Goal: Task Accomplishment & Management: Use online tool/utility

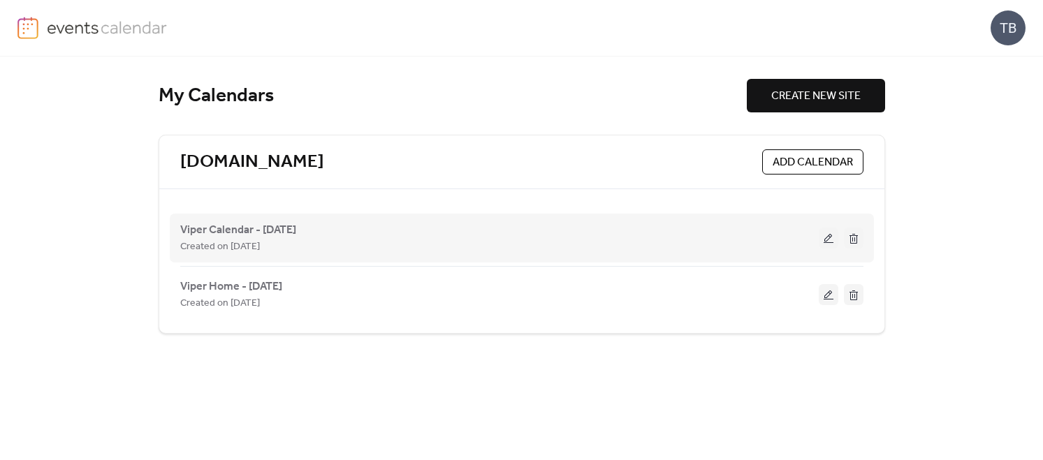
click at [827, 237] on button at bounding box center [829, 238] width 20 height 21
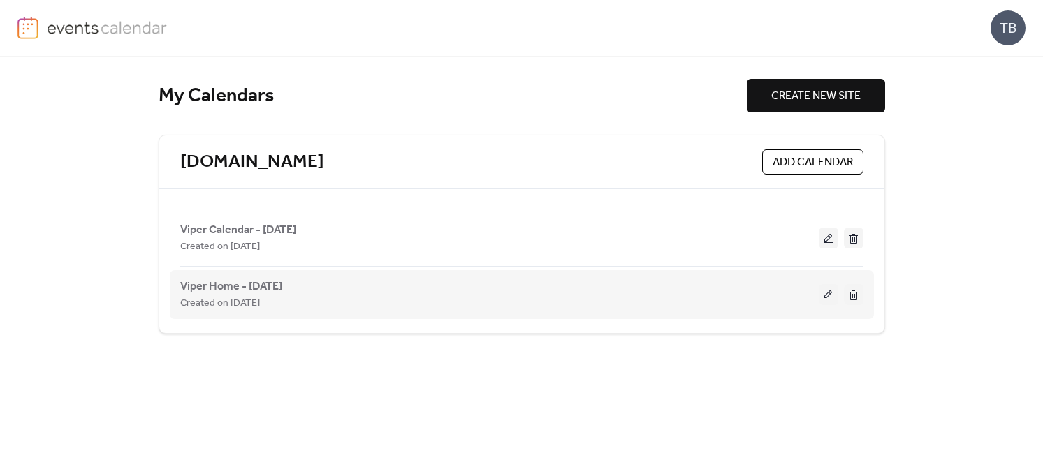
click at [827, 294] on button at bounding box center [829, 294] width 20 height 21
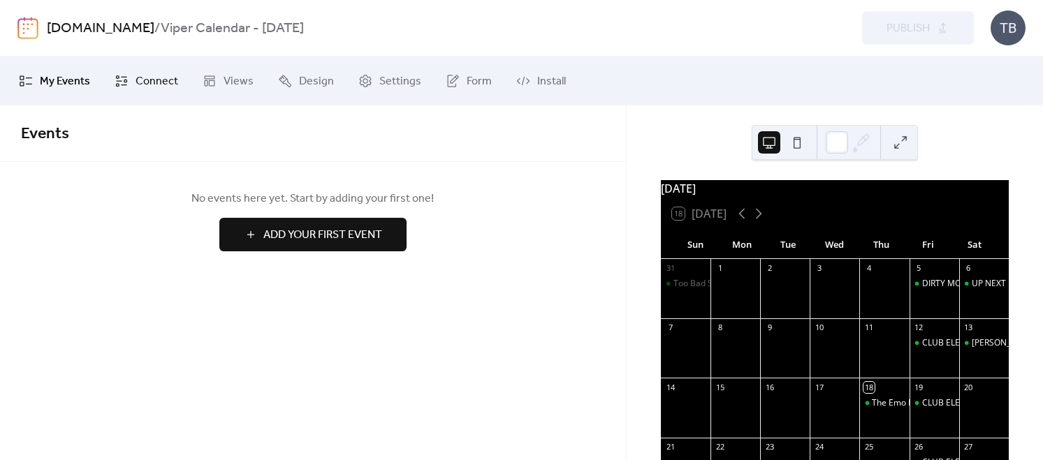
click at [154, 78] on span "Connect" at bounding box center [157, 81] width 43 height 17
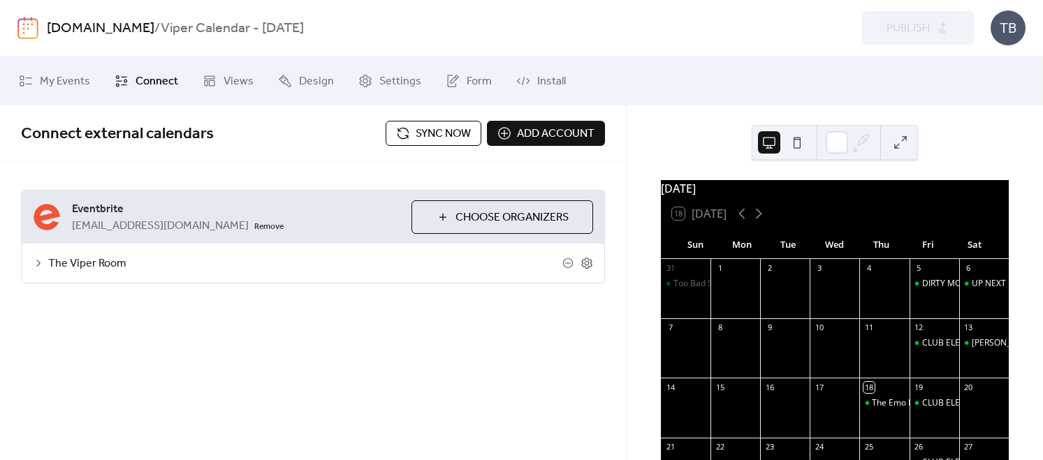
click at [425, 129] on span "Sync now" at bounding box center [443, 134] width 55 height 17
click at [37, 263] on icon at bounding box center [38, 263] width 11 height 11
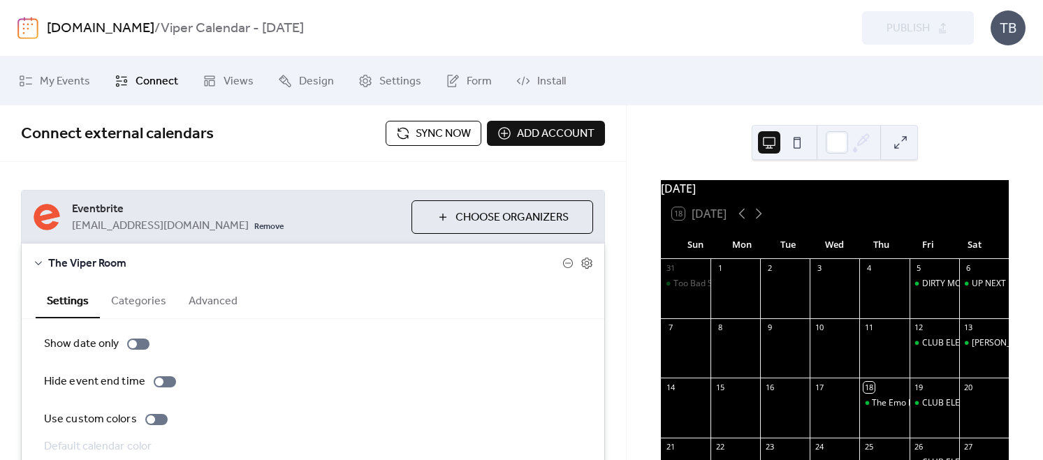
click at [37, 263] on icon at bounding box center [38, 263] width 7 height 4
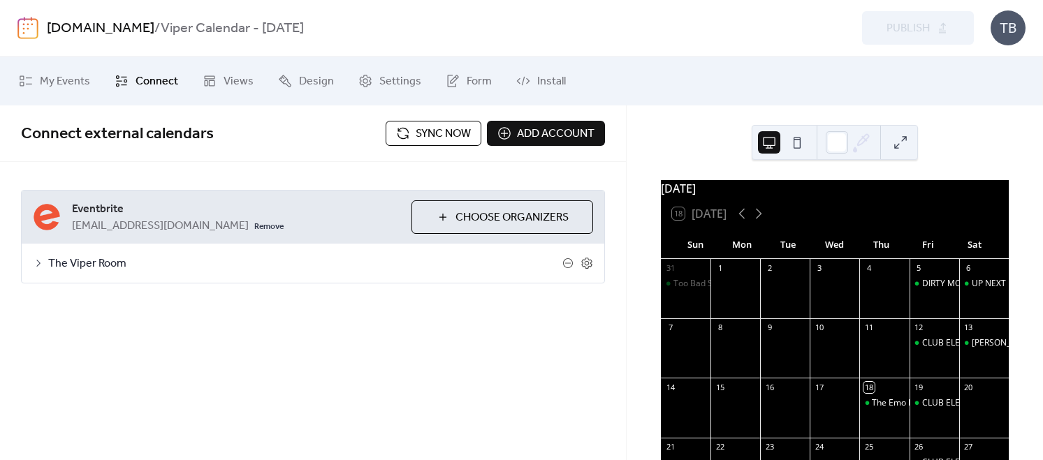
click at [44, 263] on div "The Viper Room" at bounding box center [313, 263] width 583 height 39
click at [39, 262] on icon at bounding box center [38, 263] width 11 height 11
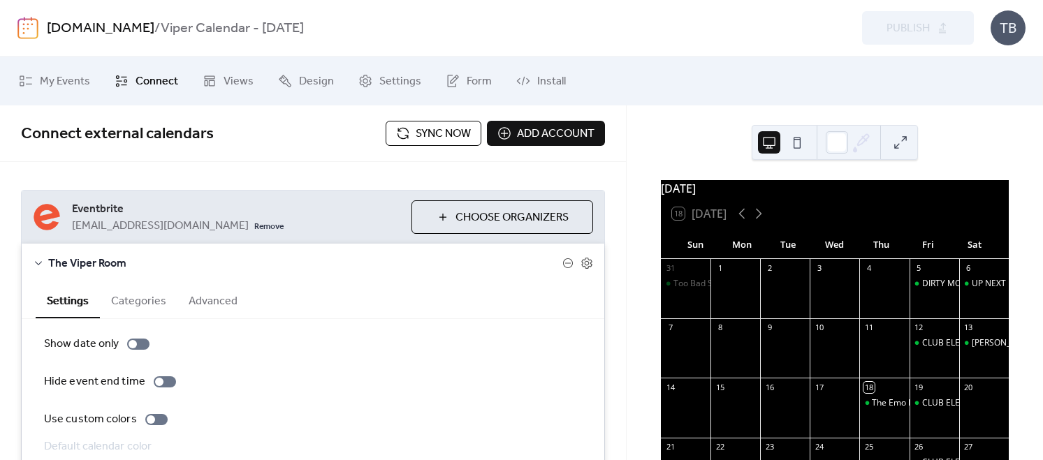
click at [429, 136] on span "Sync now" at bounding box center [443, 134] width 55 height 17
click at [416, 132] on span "Sync now" at bounding box center [443, 134] width 55 height 17
click at [437, 134] on span "Sync now" at bounding box center [443, 134] width 55 height 17
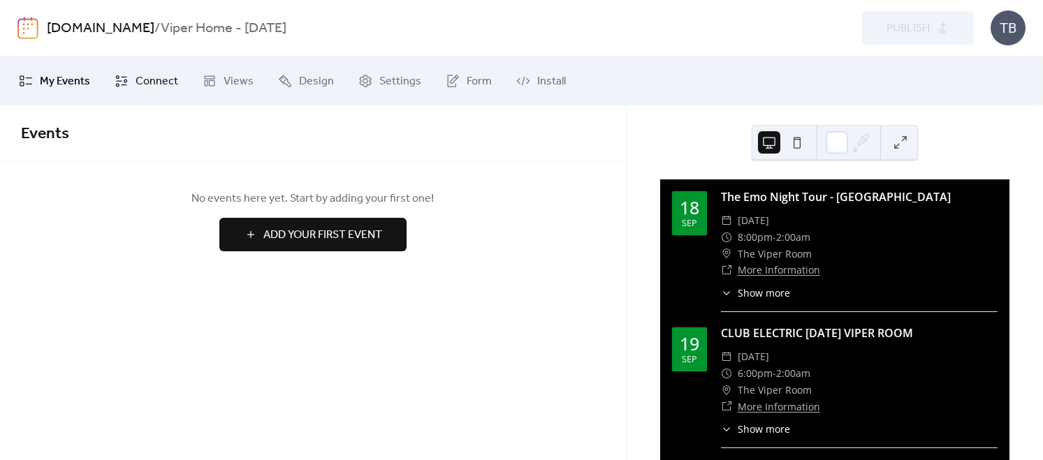
click at [152, 78] on span "Connect" at bounding box center [157, 81] width 43 height 17
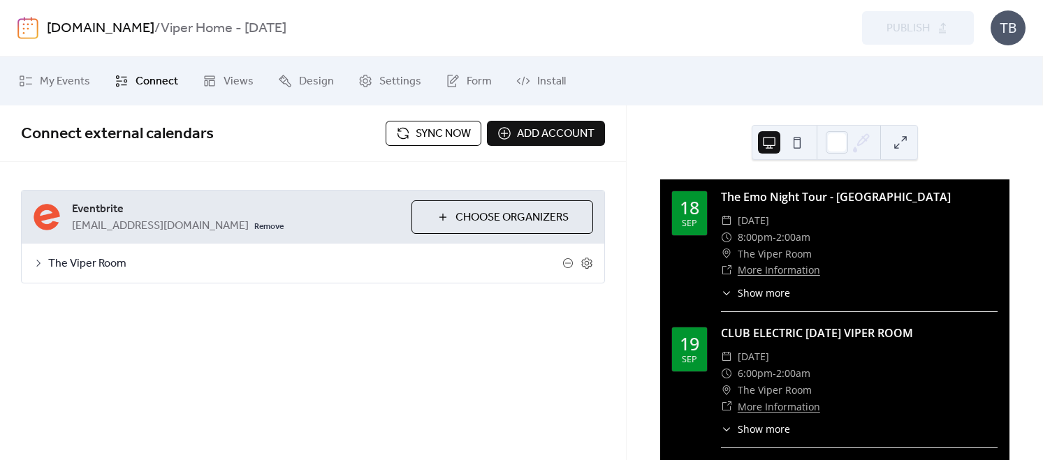
click at [442, 133] on span "Sync now" at bounding box center [443, 134] width 55 height 17
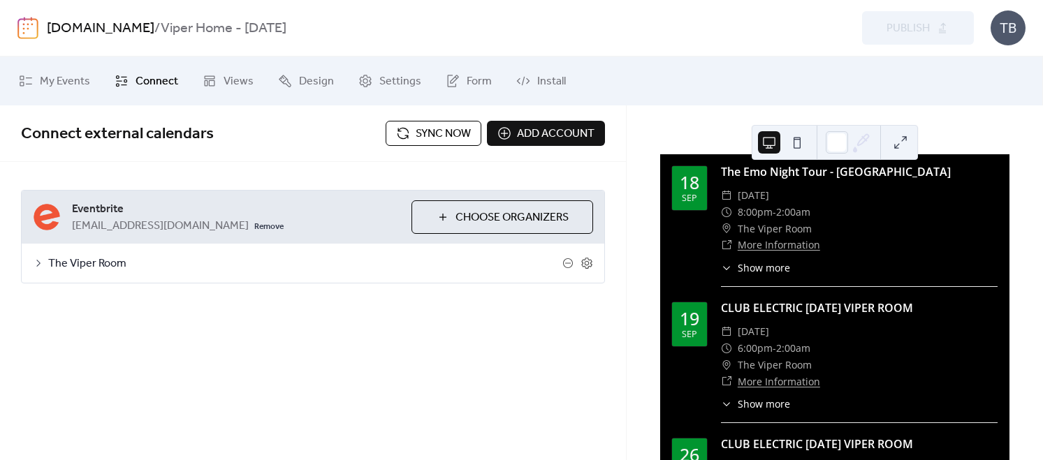
scroll to position [34, 0]
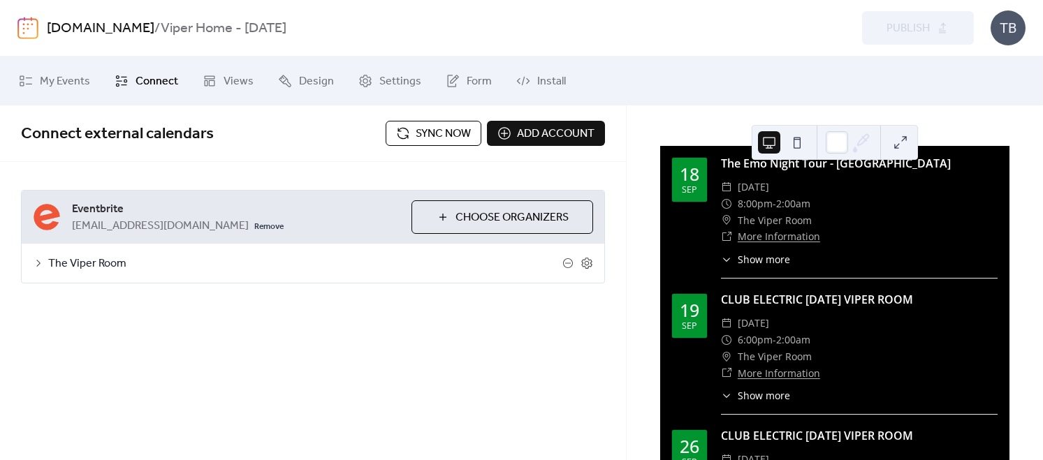
click at [440, 219] on button "Choose Organizers" at bounding box center [503, 218] width 182 height 34
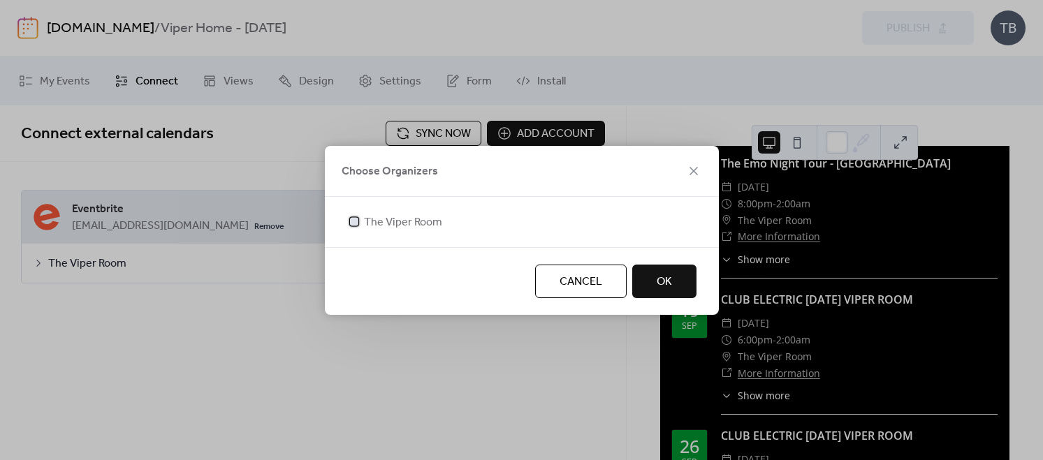
click at [354, 224] on icon at bounding box center [354, 222] width 6 height 6
click at [662, 283] on span "OK" at bounding box center [664, 282] width 15 height 17
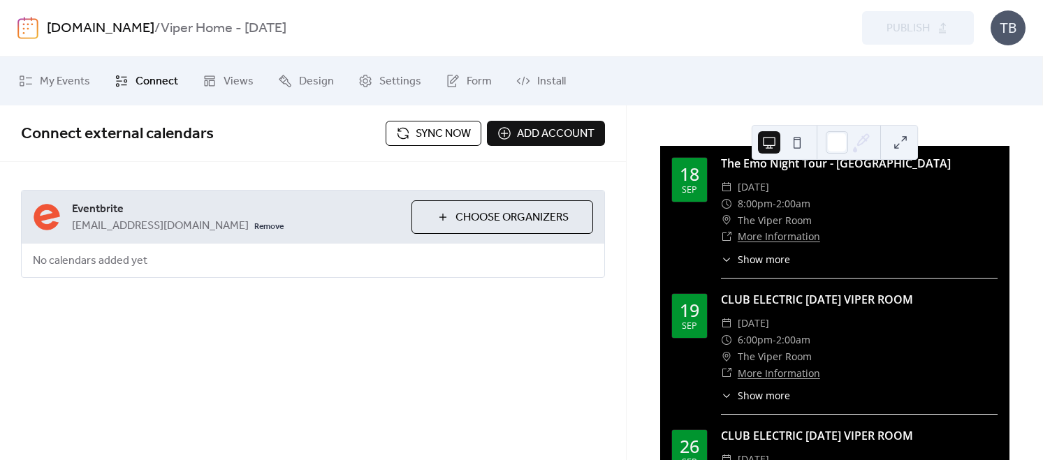
scroll to position [0, 0]
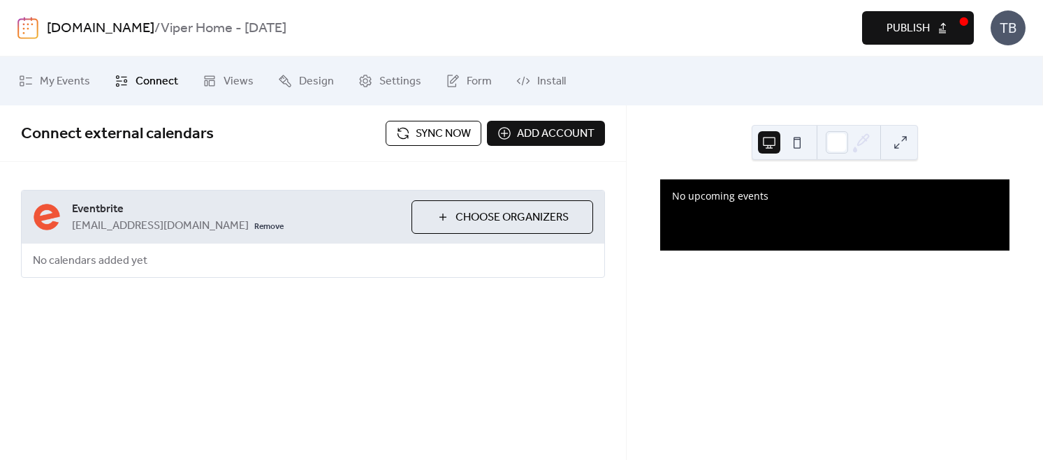
click at [437, 217] on button "Choose Organizers" at bounding box center [503, 218] width 182 height 34
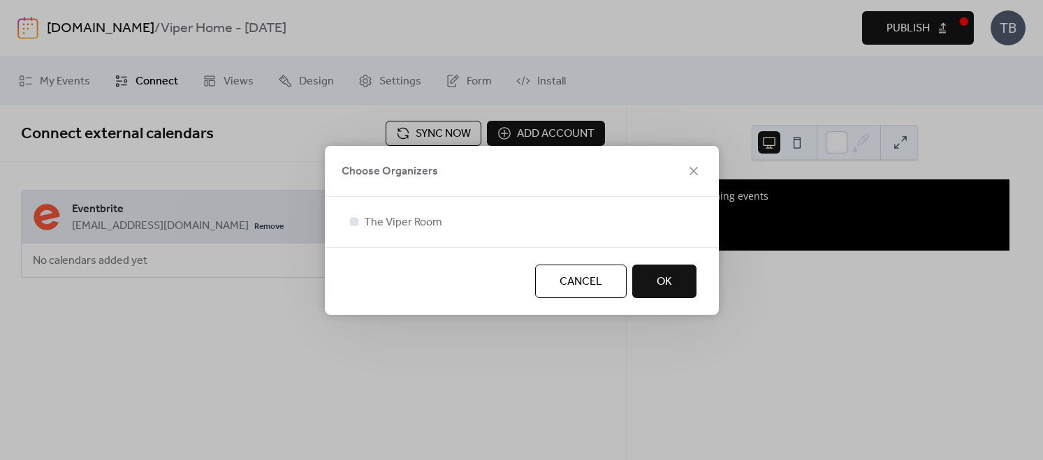
click at [356, 221] on div at bounding box center [354, 221] width 8 height 8
click at [659, 277] on span "OK" at bounding box center [664, 282] width 15 height 17
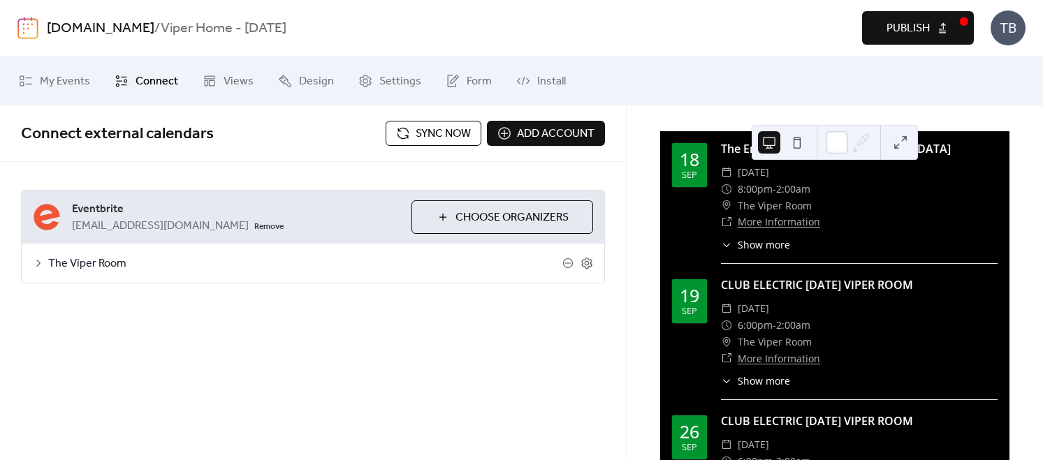
scroll to position [50, 0]
click at [446, 135] on span "Sync now" at bounding box center [443, 134] width 55 height 17
click at [443, 133] on span "Sync now" at bounding box center [443, 134] width 55 height 17
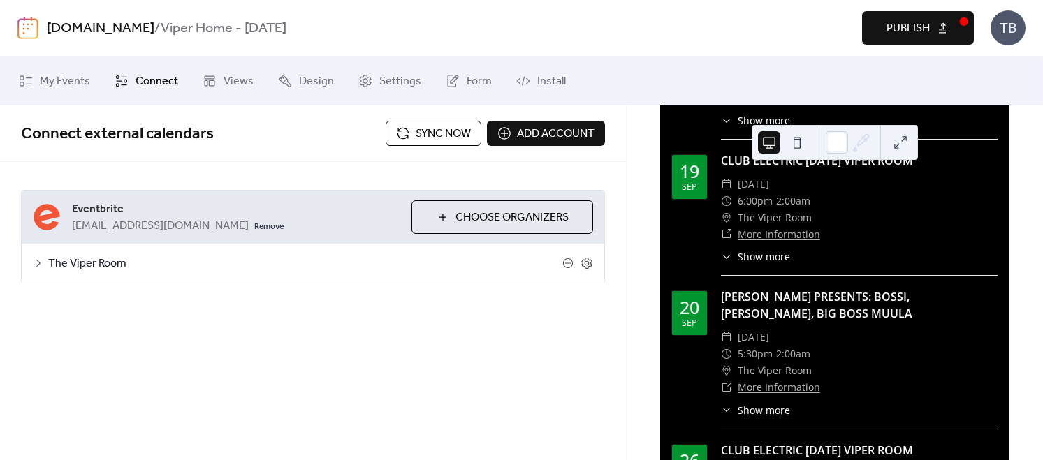
scroll to position [159, 0]
